Goal: Information Seeking & Learning: Learn about a topic

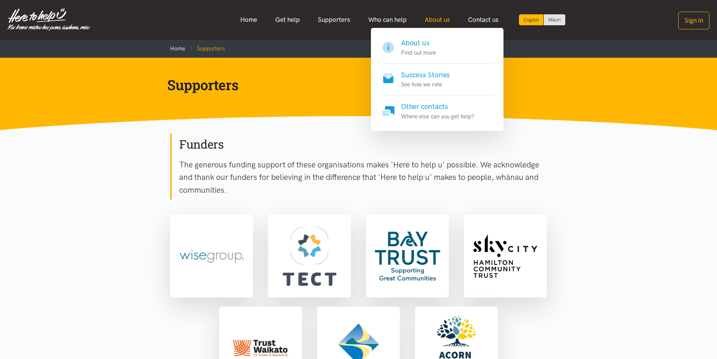
click at [432, 23] on link "About us" at bounding box center [437, 20] width 43 height 16
click at [428, 78] on h4 "Success Stories" at bounding box center [425, 75] width 49 height 11
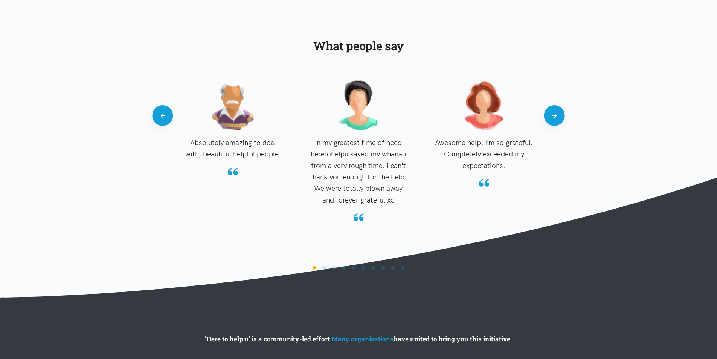
scroll to position [683, 0]
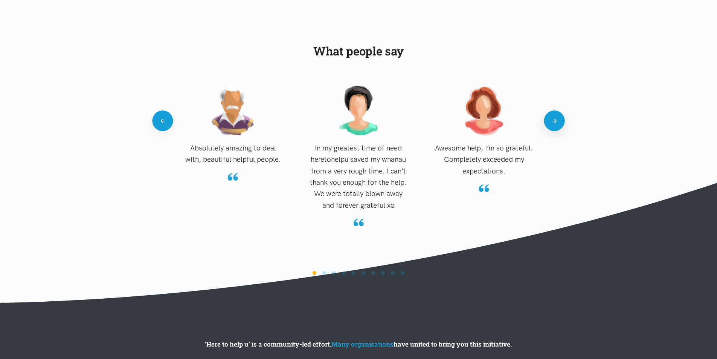
click at [553, 116] on button "Next" at bounding box center [554, 120] width 21 height 21
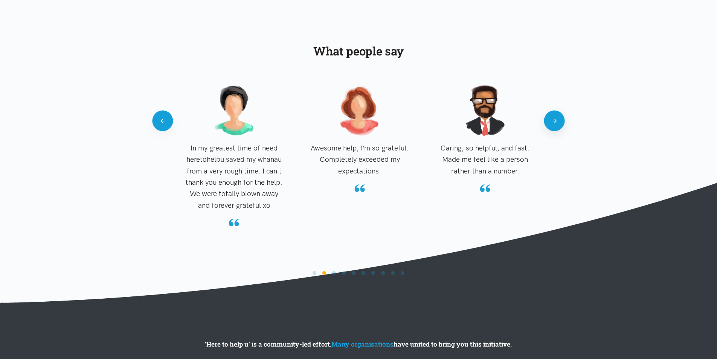
click at [553, 116] on button "Next" at bounding box center [554, 120] width 21 height 21
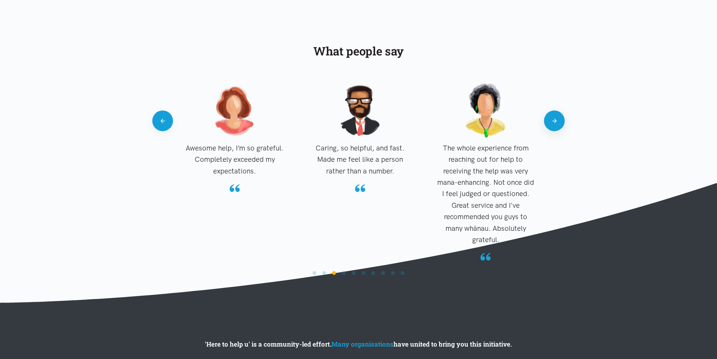
click at [553, 116] on button "Next" at bounding box center [554, 120] width 21 height 21
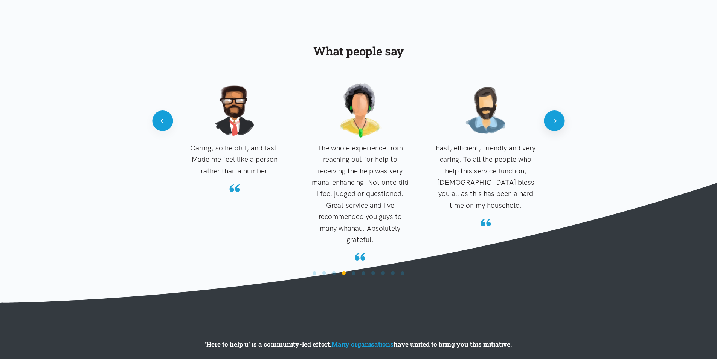
click at [553, 116] on button "Next" at bounding box center [554, 120] width 21 height 21
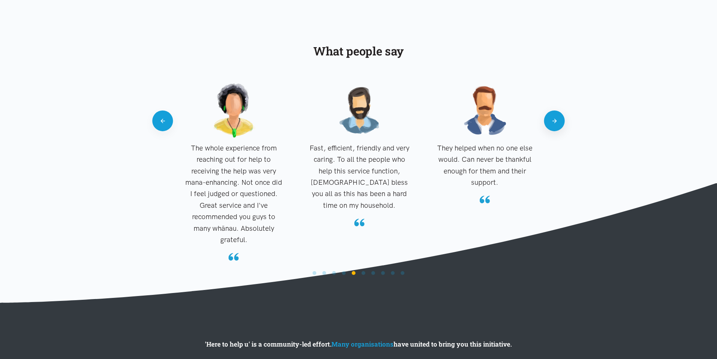
click at [553, 116] on button "Next" at bounding box center [554, 120] width 21 height 21
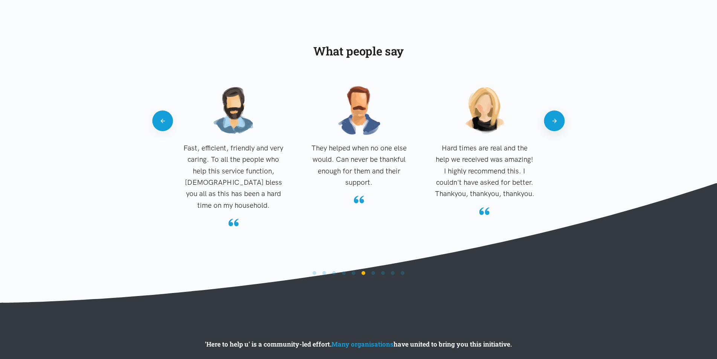
click at [553, 116] on button "Next" at bounding box center [554, 120] width 21 height 21
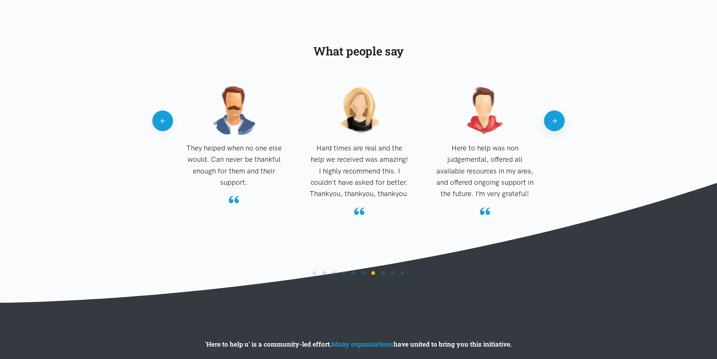
click at [553, 116] on button "Next" at bounding box center [554, 120] width 21 height 21
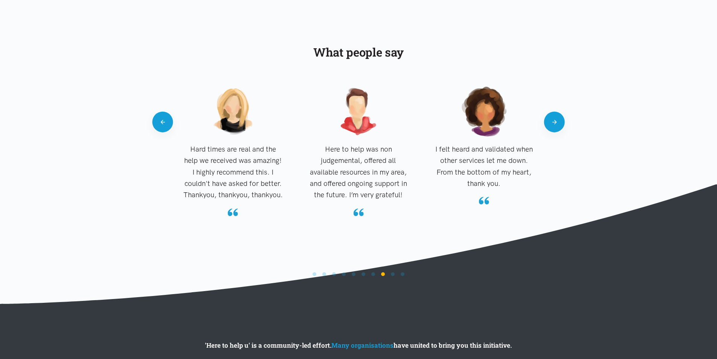
scroll to position [680, 0]
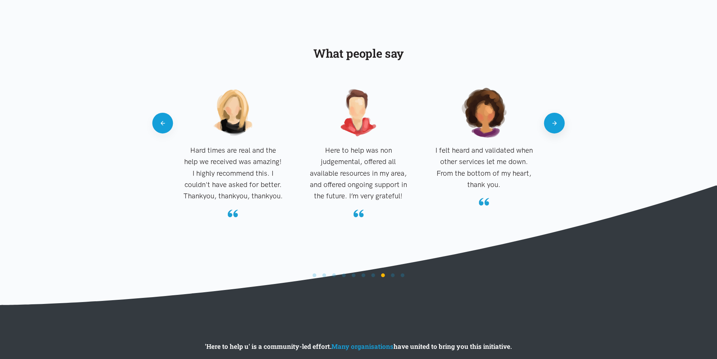
click at [555, 123] on button "Next" at bounding box center [554, 123] width 21 height 21
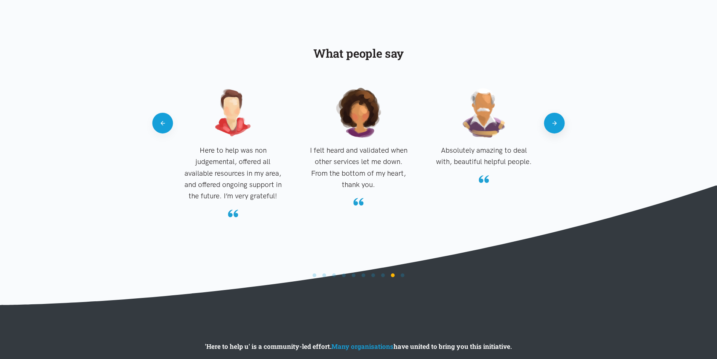
click at [555, 123] on button "Next" at bounding box center [554, 123] width 21 height 21
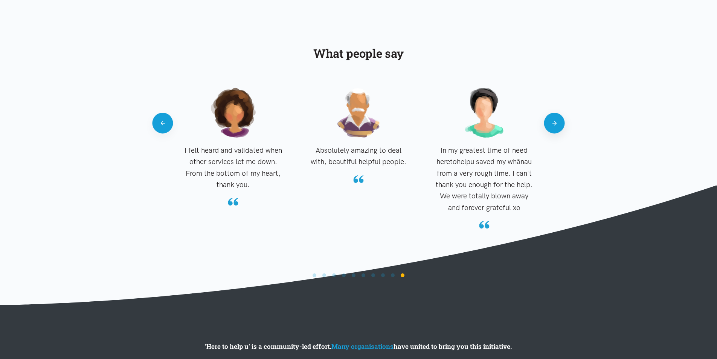
click at [555, 123] on button "Next" at bounding box center [554, 123] width 21 height 21
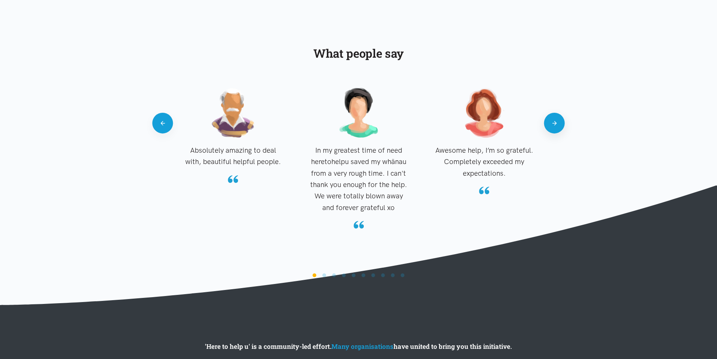
click at [555, 123] on button "Next" at bounding box center [554, 123] width 21 height 21
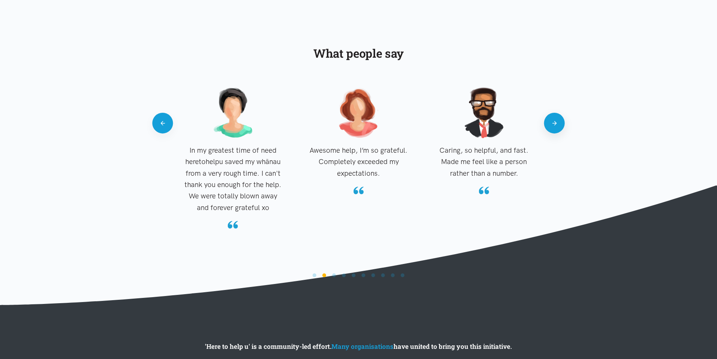
click at [555, 123] on button "Next" at bounding box center [554, 123] width 21 height 21
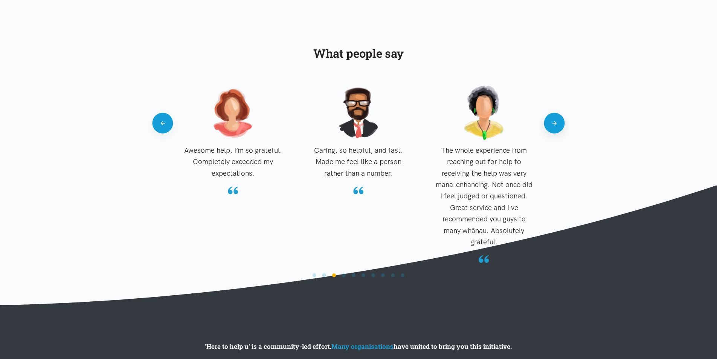
click at [555, 123] on button "Next" at bounding box center [554, 123] width 21 height 21
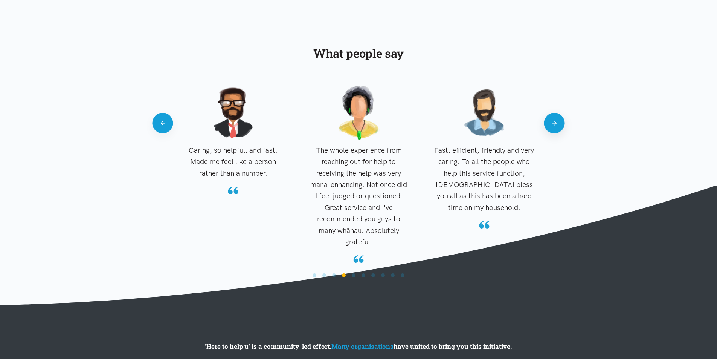
click at [555, 123] on button "Next" at bounding box center [554, 123] width 21 height 21
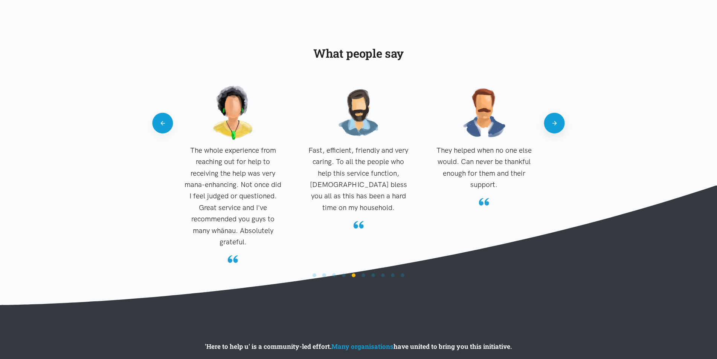
click at [555, 123] on button "Next" at bounding box center [554, 123] width 21 height 21
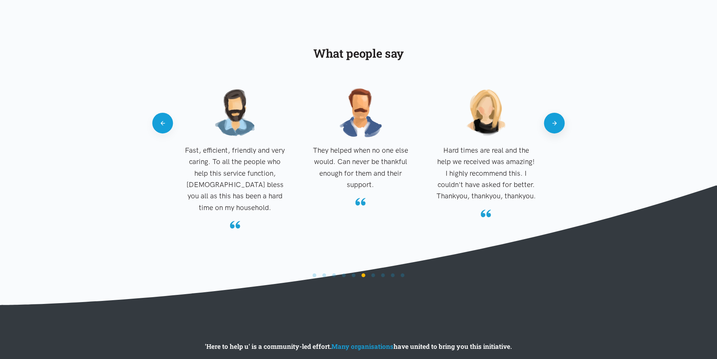
click at [555, 123] on button "Next" at bounding box center [554, 123] width 21 height 21
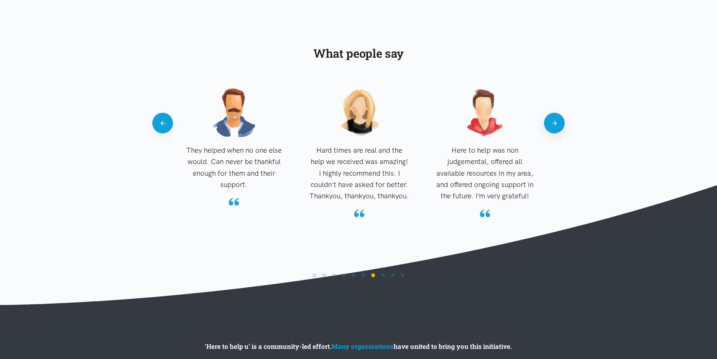
click at [555, 123] on button "Next" at bounding box center [554, 123] width 21 height 21
